Goal: Check status: Check status

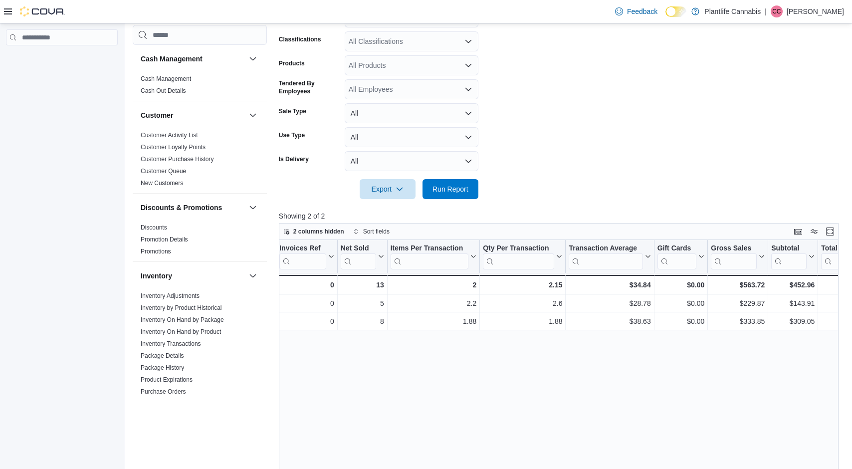
scroll to position [0, 161]
